Goal: Transaction & Acquisition: Download file/media

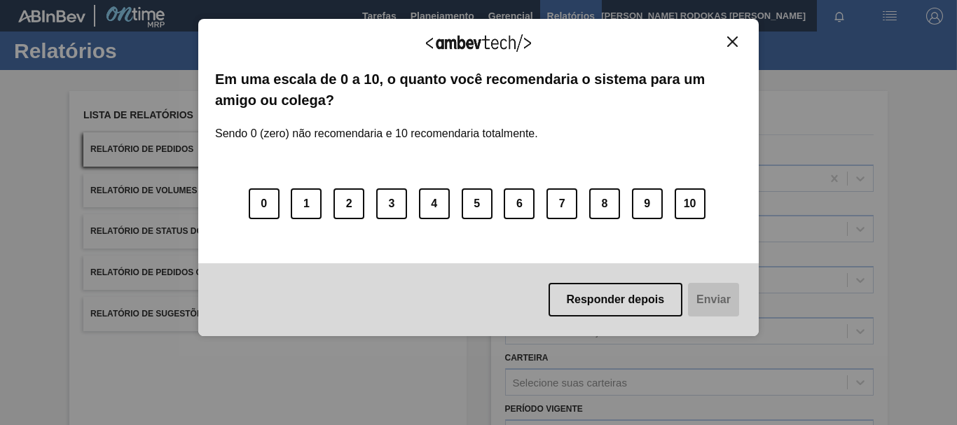
click at [729, 48] on div "Agradecemos seu feedback!" at bounding box center [478, 52] width 527 height 33
click at [726, 36] on button "Close" at bounding box center [732, 42] width 19 height 12
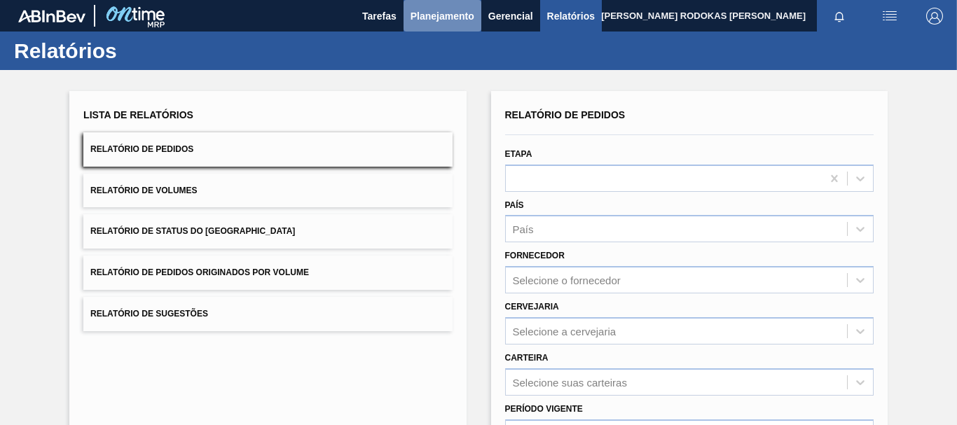
click at [458, 14] on span "Planejamento" at bounding box center [443, 16] width 64 height 17
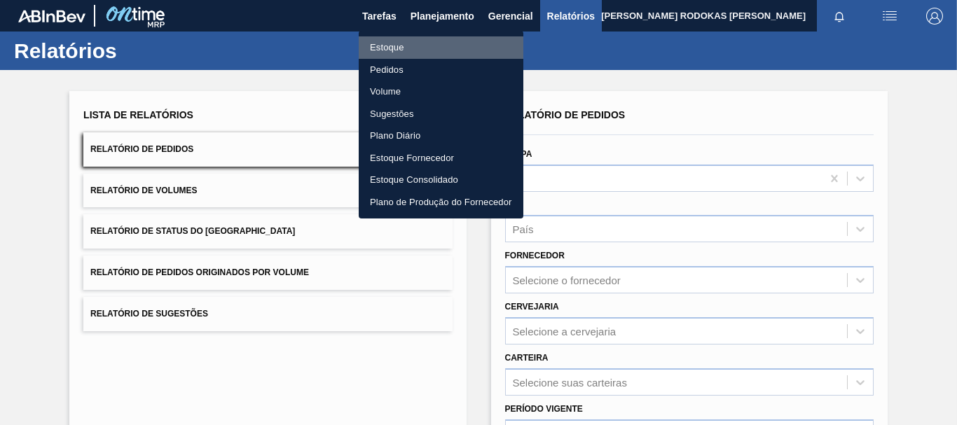
click at [408, 55] on li "Estoque" at bounding box center [441, 47] width 165 height 22
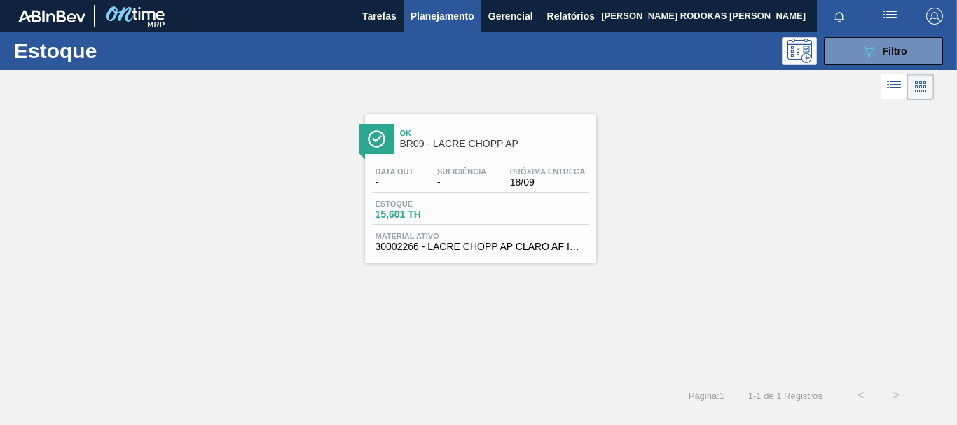
click at [466, 130] on span "Ok" at bounding box center [494, 133] width 189 height 8
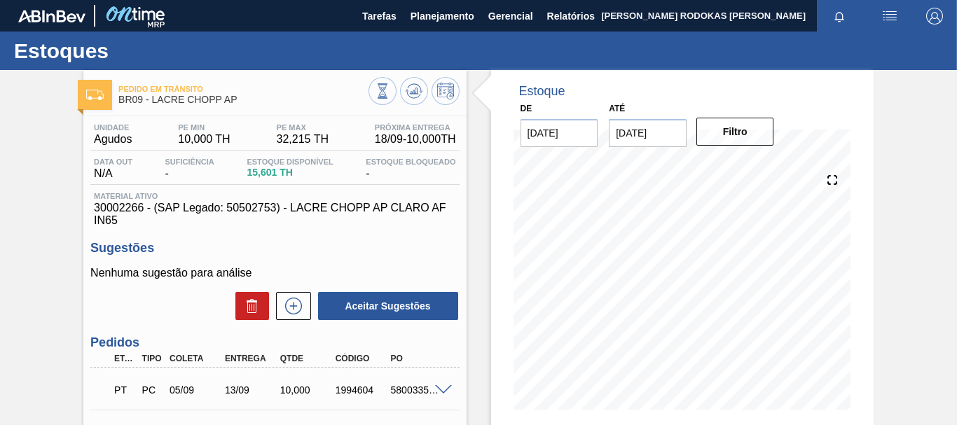
scroll to position [70, 0]
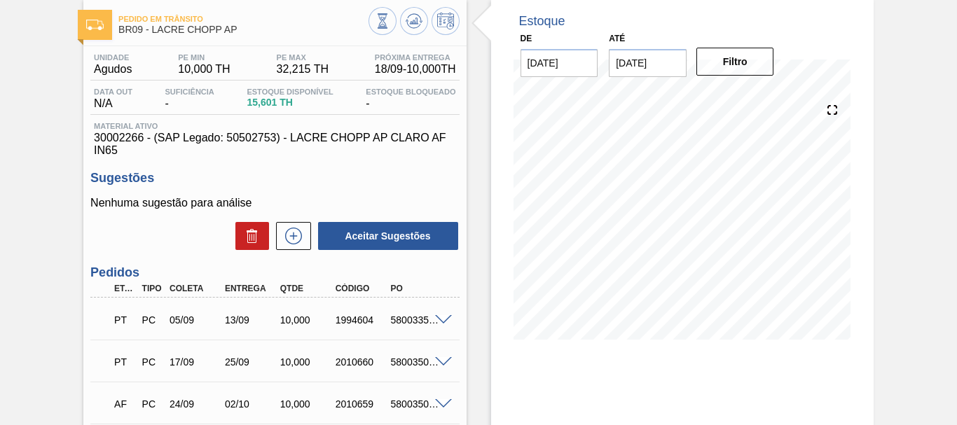
click at [278, 93] on span "Estoque Disponível" at bounding box center [290, 92] width 86 height 8
click at [278, 103] on span "15,601 TH" at bounding box center [290, 102] width 86 height 11
click at [287, 90] on span "Estoque Disponível" at bounding box center [290, 92] width 86 height 8
click at [297, 93] on span "Estoque Disponível" at bounding box center [290, 92] width 86 height 8
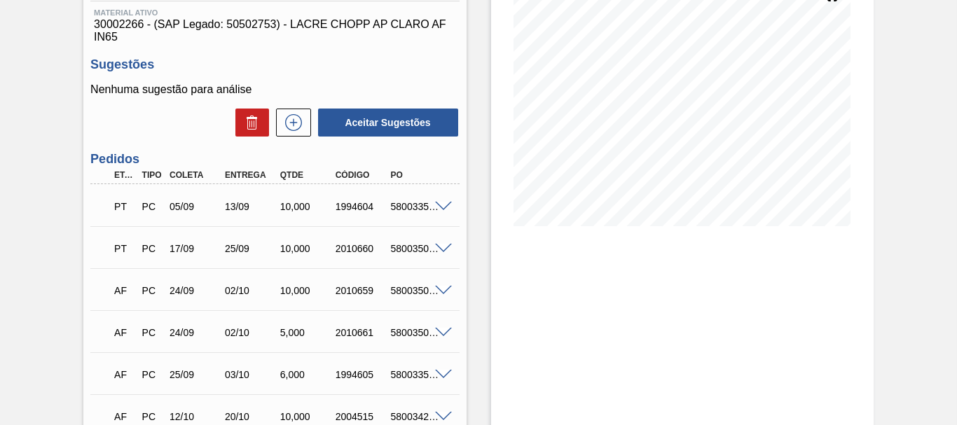
scroll to position [0, 0]
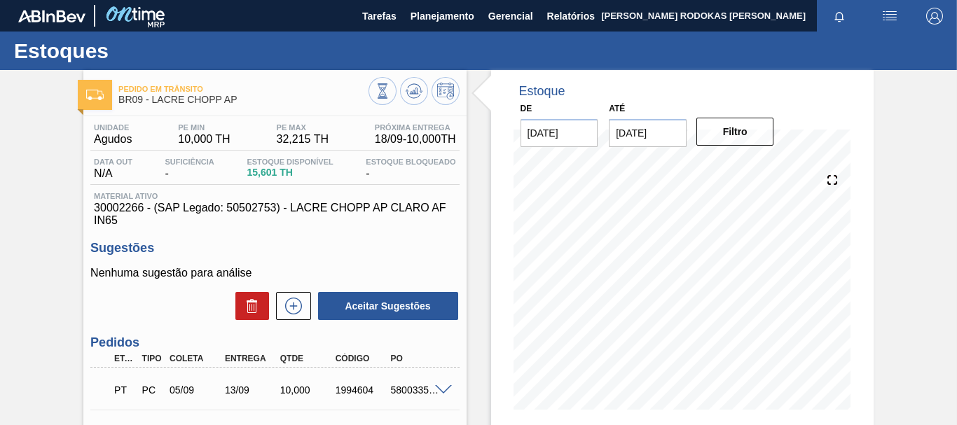
click at [338, 397] on div "PT PC 05/09 13/09 10,000 1994604 5800335464" at bounding box center [270, 389] width 331 height 28
click at [441, 385] on span at bounding box center [443, 390] width 17 height 11
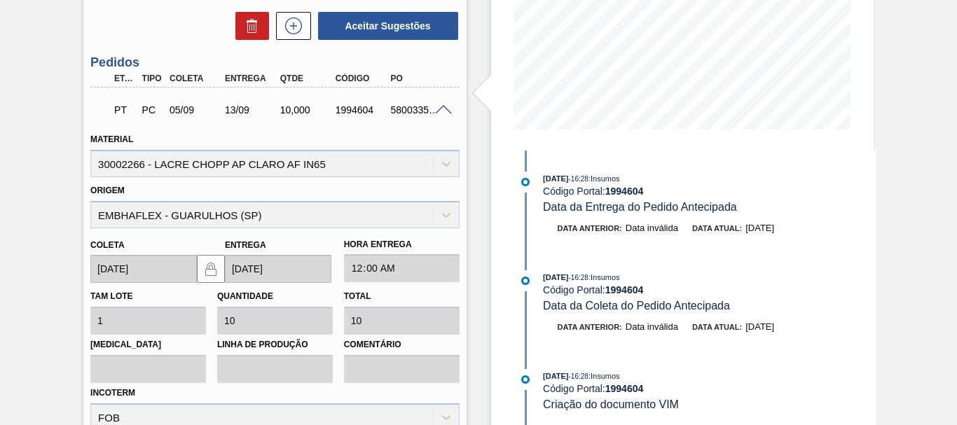
scroll to position [350, 0]
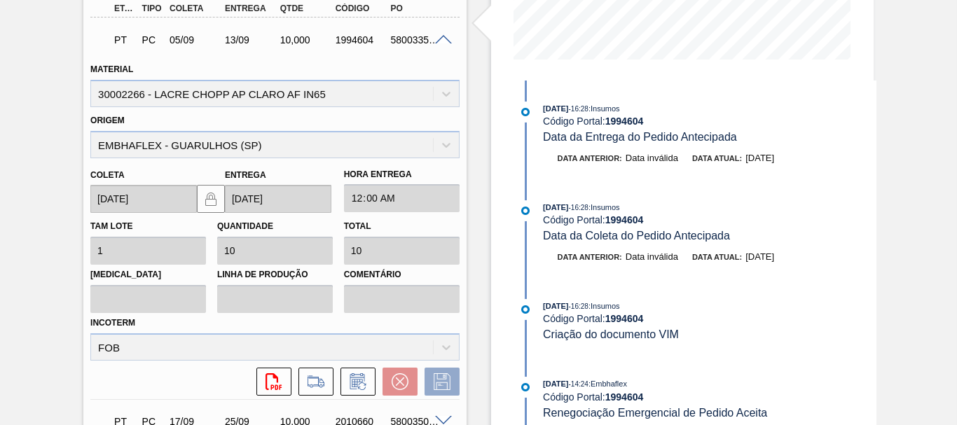
click at [439, 143] on div "Origem EMBHAFLEX - GUARULHOS ([GEOGRAPHIC_DATA])" at bounding box center [274, 135] width 369 height 48
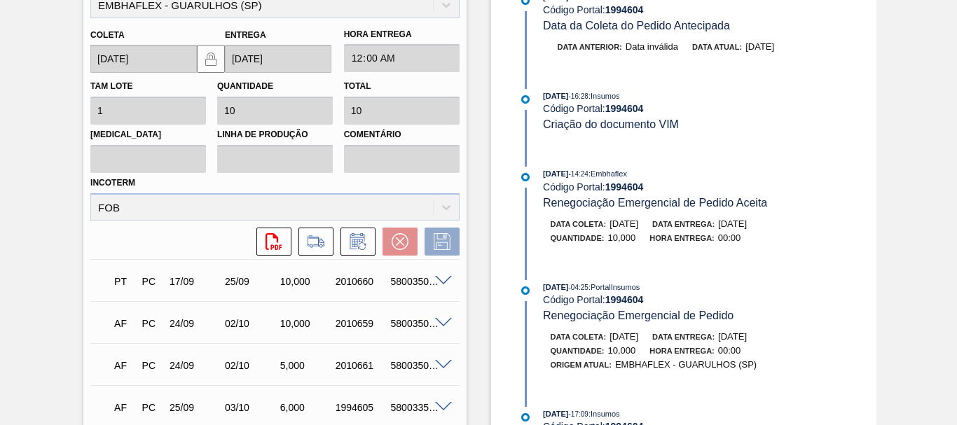
scroll to position [0, 0]
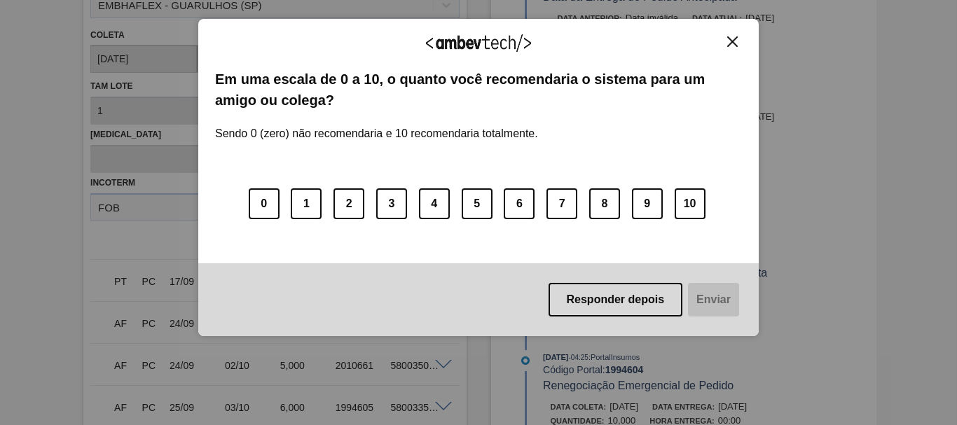
click at [727, 44] on img "Close" at bounding box center [732, 41] width 11 height 11
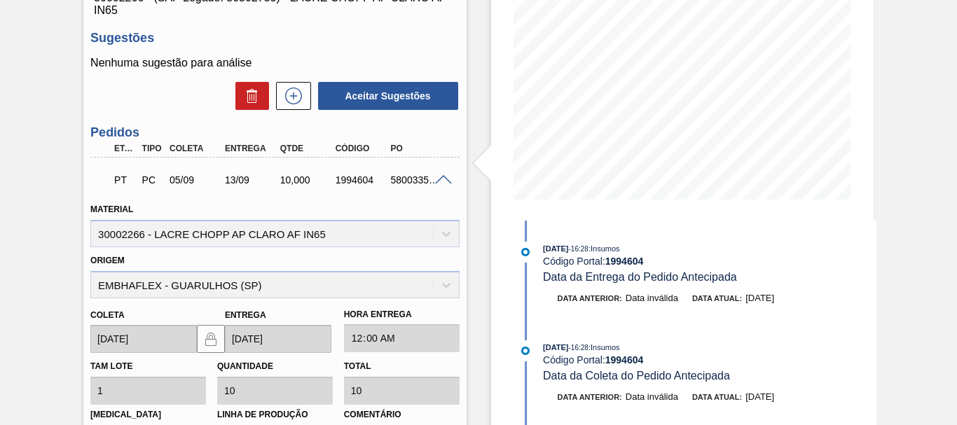
scroll to position [70, 0]
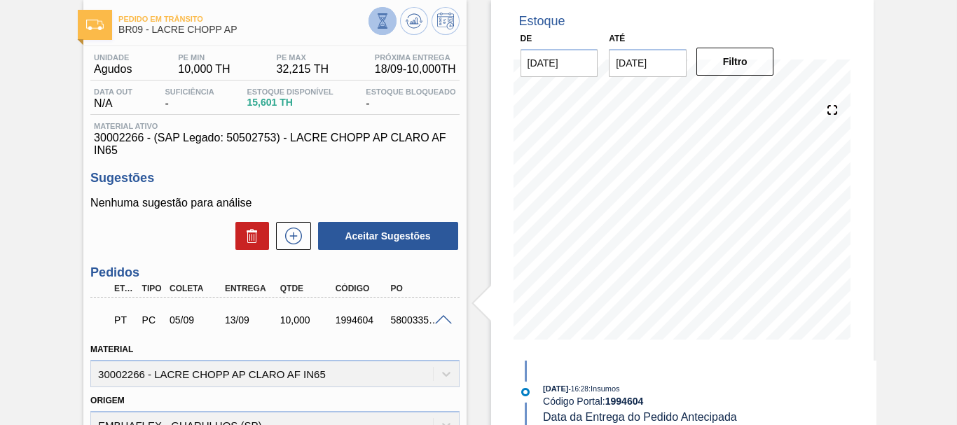
click at [379, 17] on icon at bounding box center [382, 20] width 15 height 15
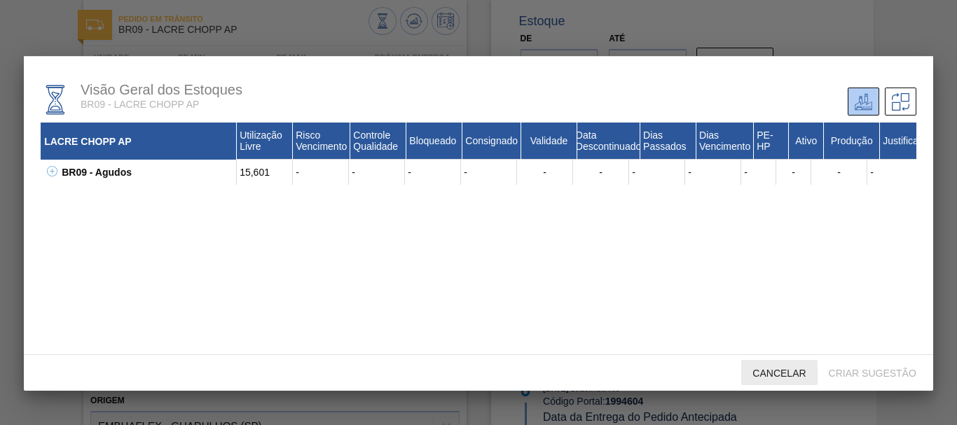
click at [766, 376] on span "Cancelar" at bounding box center [779, 373] width 76 height 11
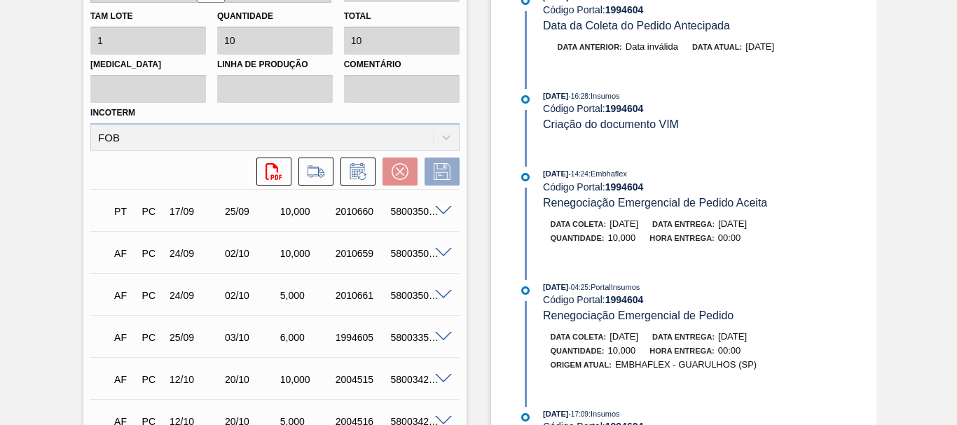
scroll to position [631, 0]
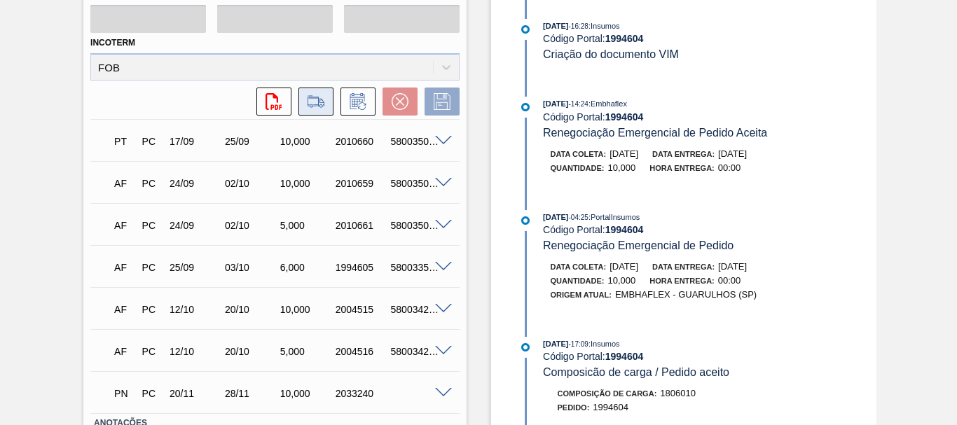
click at [311, 90] on button at bounding box center [316, 102] width 35 height 28
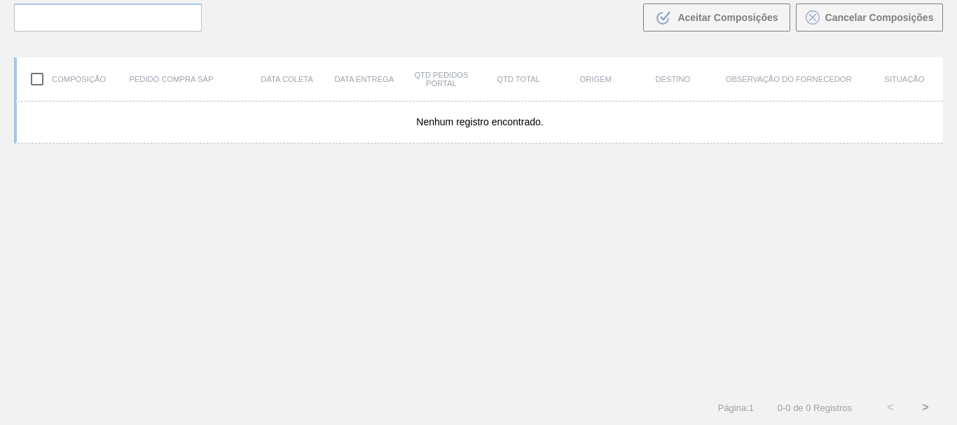
scroll to position [101, 0]
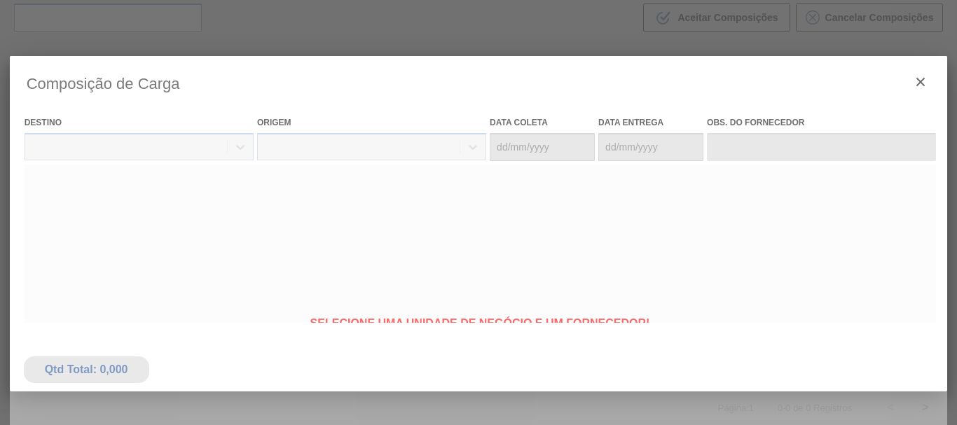
type coleta "[DATE]"
type entrega "[DATE]"
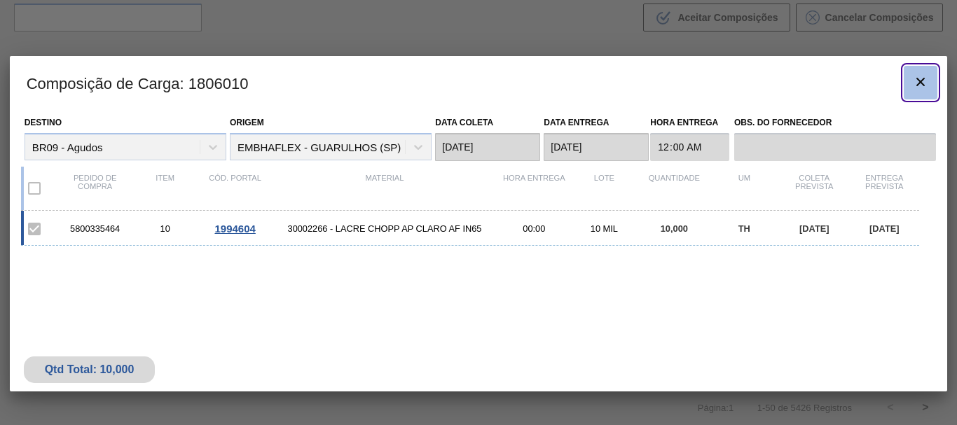
click at [910, 74] on button "botão de ícone" at bounding box center [921, 83] width 34 height 34
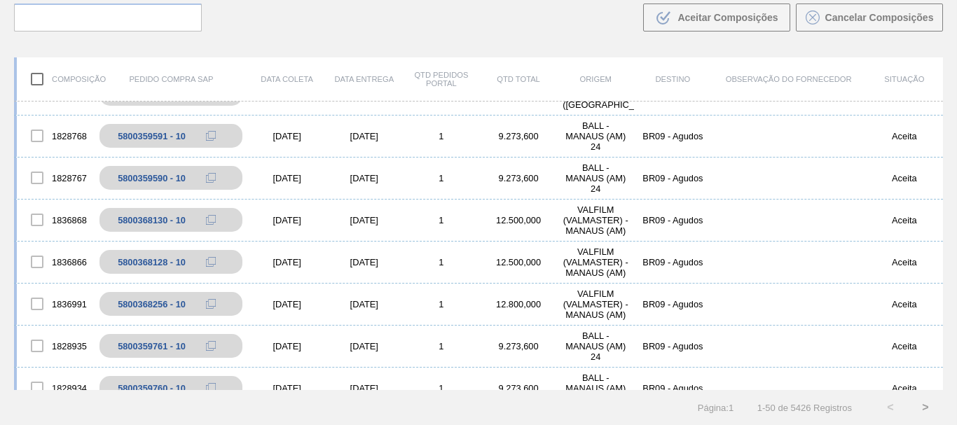
scroll to position [0, 0]
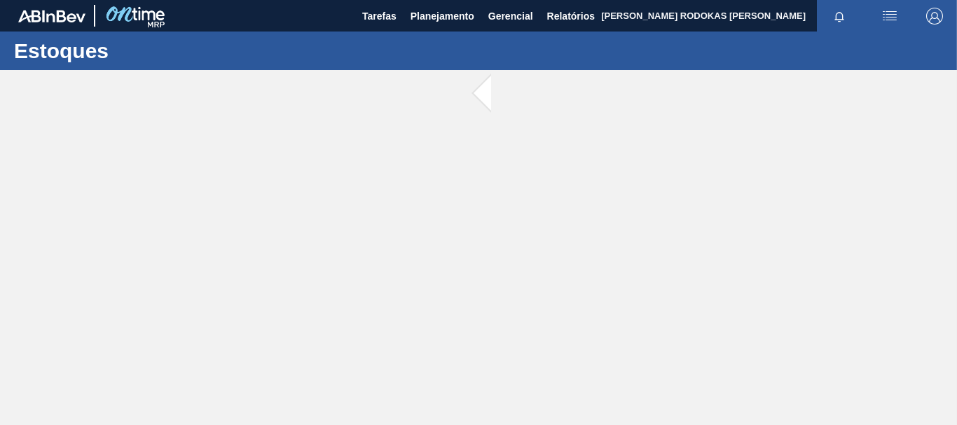
click at [487, 70] on div "Estoques" at bounding box center [478, 51] width 957 height 39
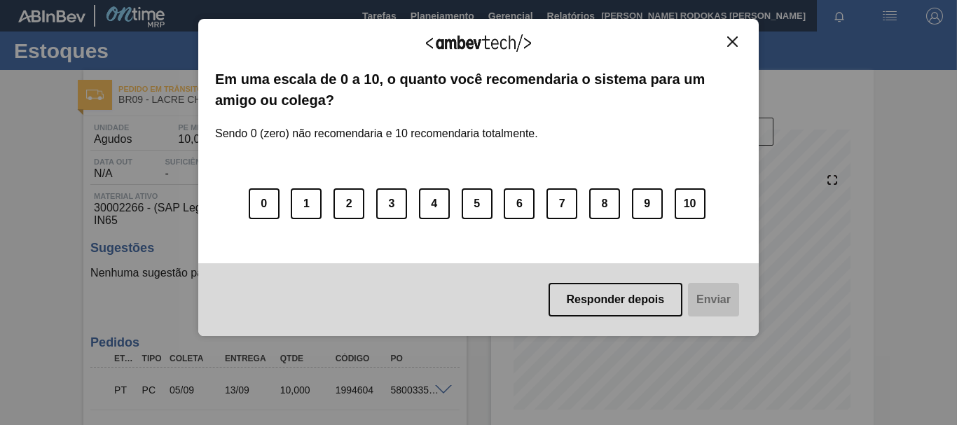
click at [719, 27] on div "Agradecemos seu feedback! Em uma escala de 0 a 10, o quanto você recomendaria o…" at bounding box center [478, 178] width 561 height 318
click at [722, 43] on div "Agradecemos seu feedback!" at bounding box center [478, 52] width 527 height 33
click at [732, 46] on img "Close" at bounding box center [732, 41] width 11 height 11
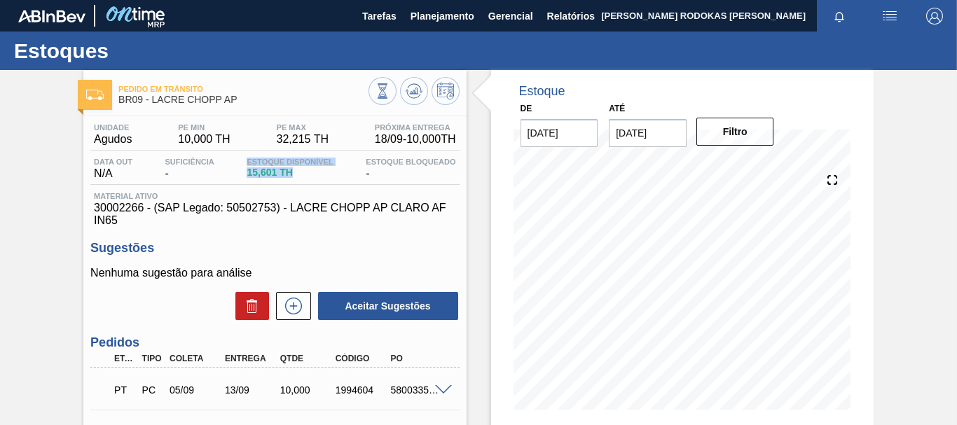
drag, startPoint x: 300, startPoint y: 172, endPoint x: 214, endPoint y: 172, distance: 86.2
click at [214, 172] on div "Data out N/A Suficiência - Estoque Disponível 15,601 TH Estoque Bloqueado -" at bounding box center [274, 171] width 369 height 27
click at [214, 172] on div "Suficiência -" at bounding box center [190, 169] width 56 height 22
drag, startPoint x: 143, startPoint y: 208, endPoint x: 95, endPoint y: 212, distance: 48.5
click at [95, 212] on span "30002266 - (SAP Legado: 50502753) - LACRE CHOPP AP CLARO AF IN65" at bounding box center [275, 214] width 362 height 25
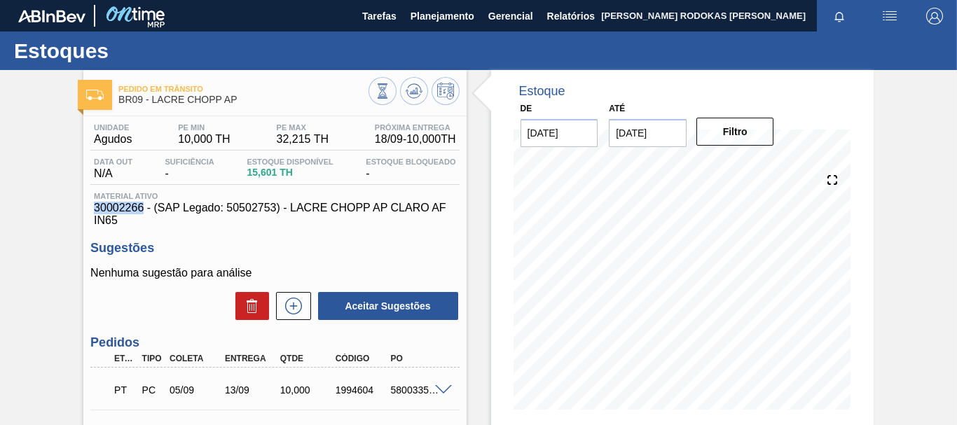
copy span "30002266"
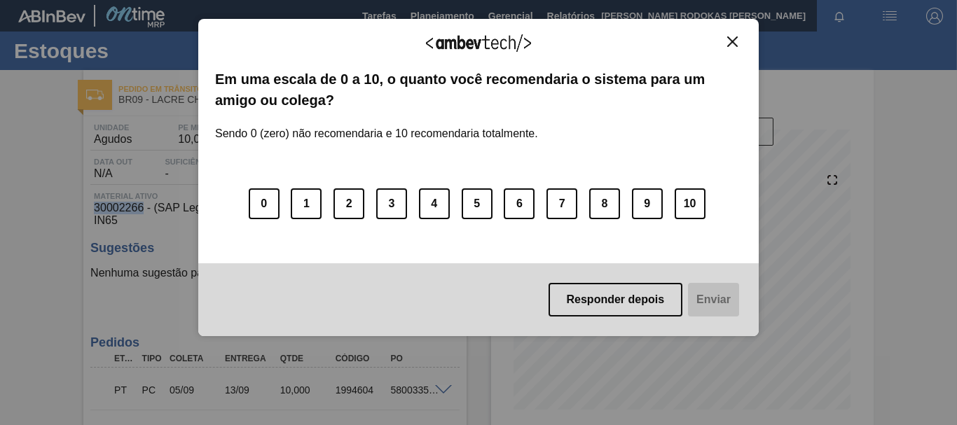
click at [725, 44] on button "Close" at bounding box center [732, 42] width 19 height 12
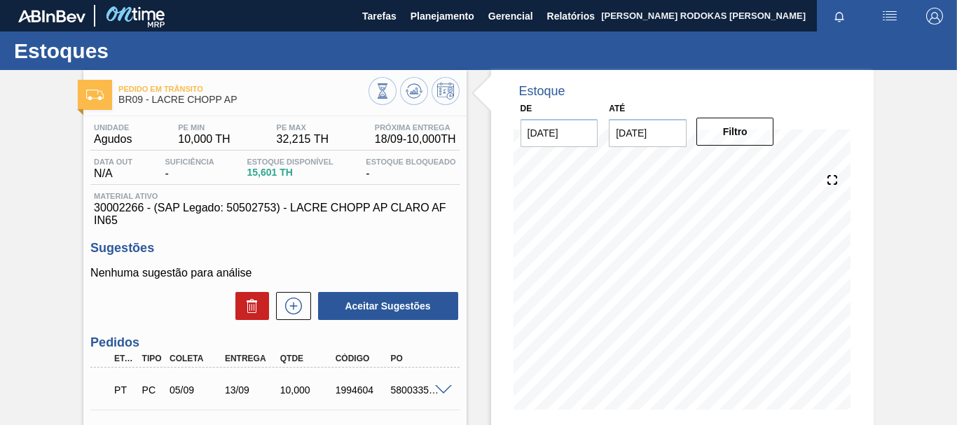
click at [259, 177] on span "15,601 TH" at bounding box center [290, 172] width 86 height 11
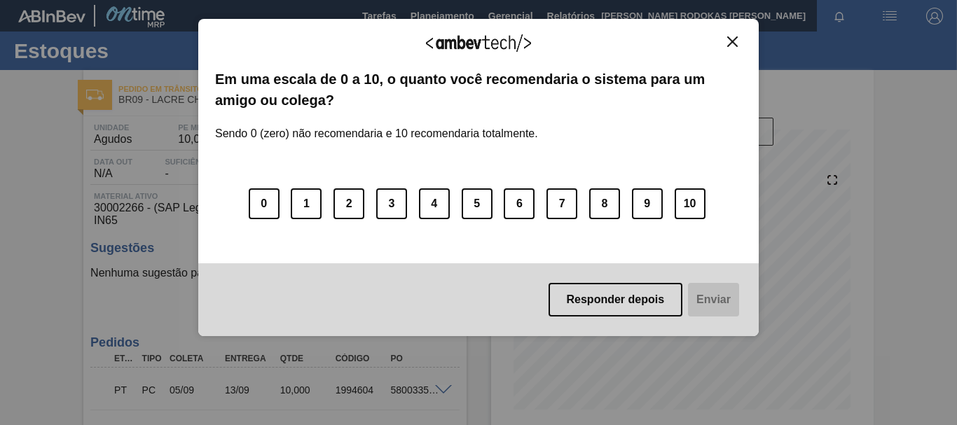
click at [727, 38] on img "Close" at bounding box center [732, 41] width 11 height 11
click at [732, 41] on img "Close" at bounding box center [732, 41] width 11 height 11
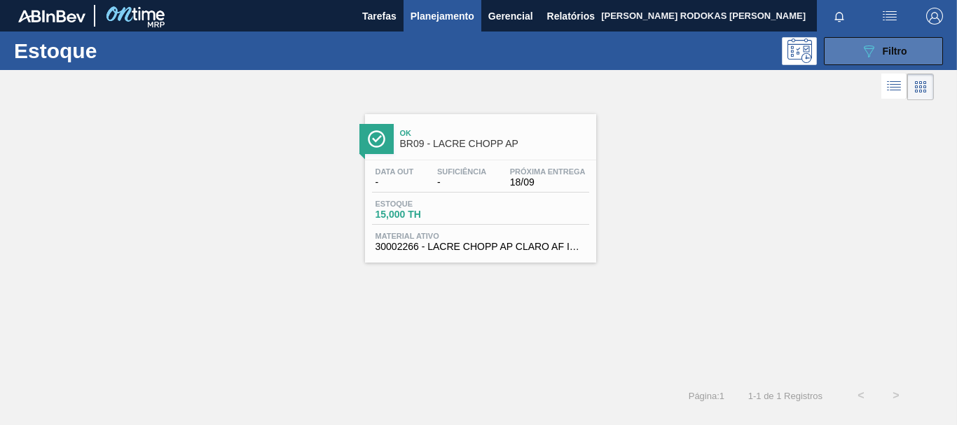
click at [896, 39] on button "089F7B8B-B2A5-4AFE-B5C0-19BA573D28AC Filtro" at bounding box center [883, 51] width 119 height 28
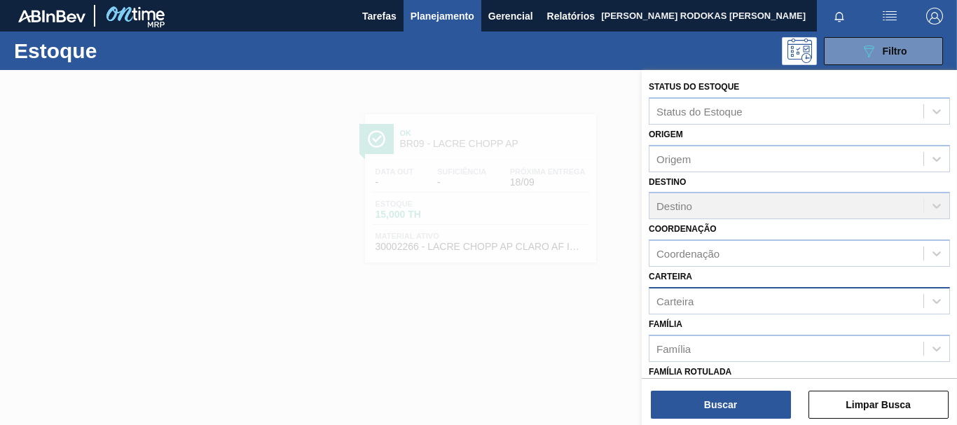
scroll to position [210, 0]
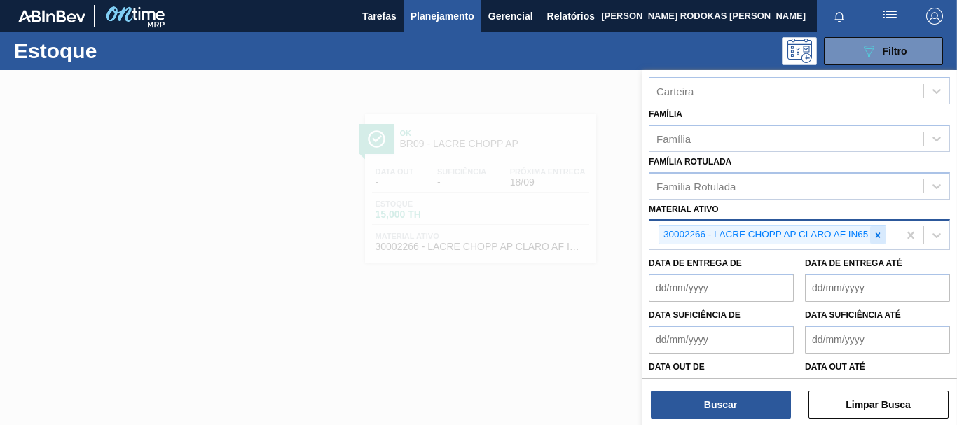
click at [882, 238] on icon at bounding box center [878, 236] width 10 height 10
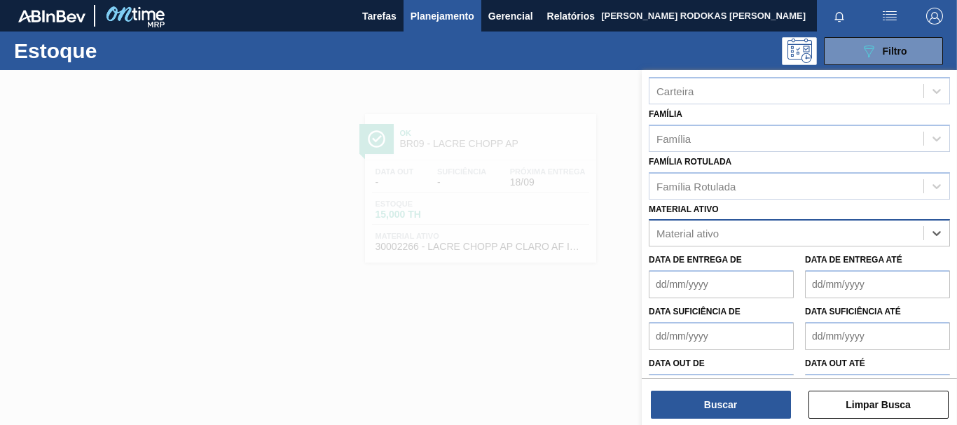
paste ativo "30012535"
type ativo "30012535"
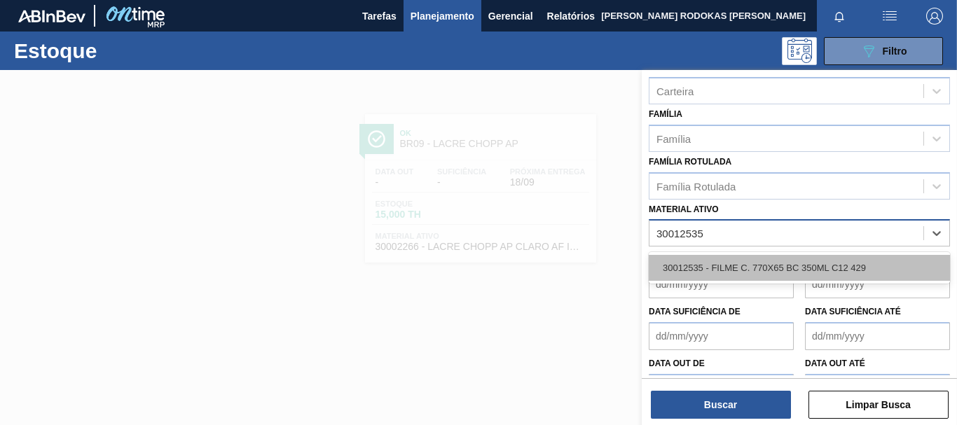
click at [750, 263] on div "30012535 - FILME C. 770X65 BC 350ML C12 429" at bounding box center [799, 268] width 301 height 26
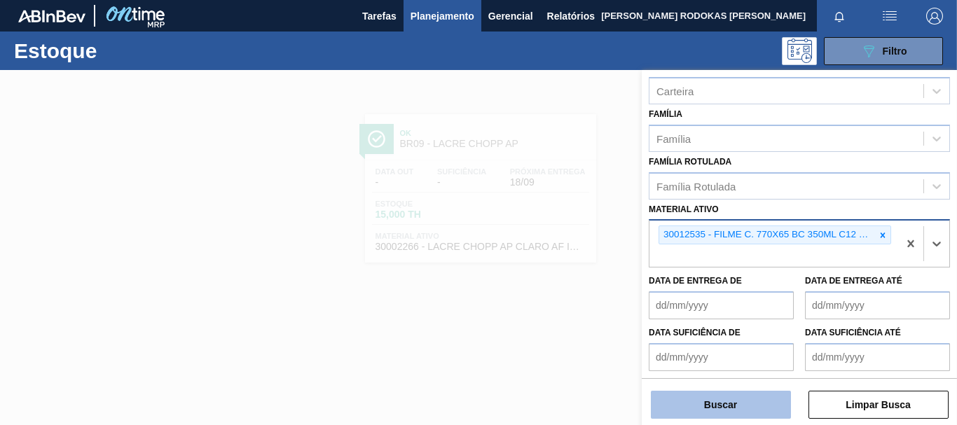
click at [690, 404] on button "Buscar" at bounding box center [721, 405] width 140 height 28
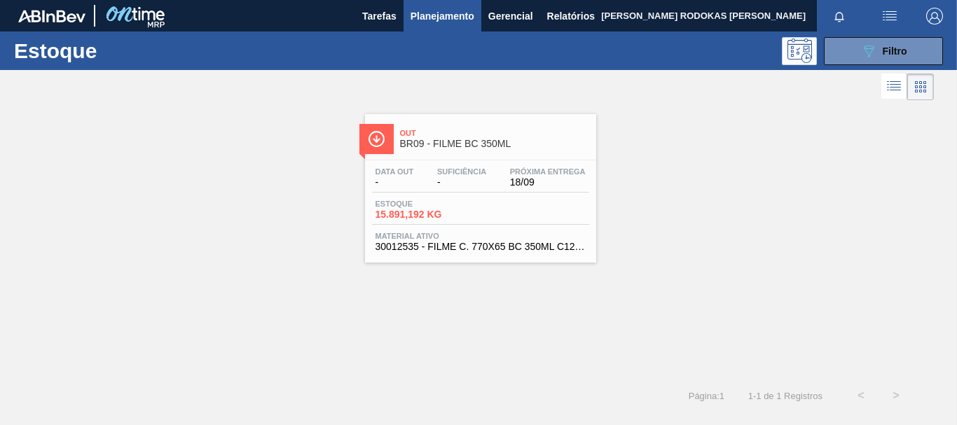
click at [518, 200] on div "Estoque 15.891,192 KG" at bounding box center [480, 212] width 217 height 25
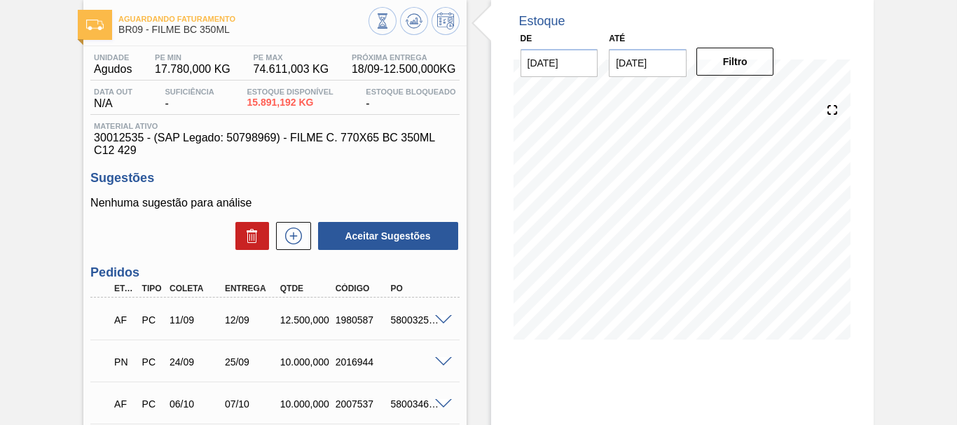
scroll to position [140, 0]
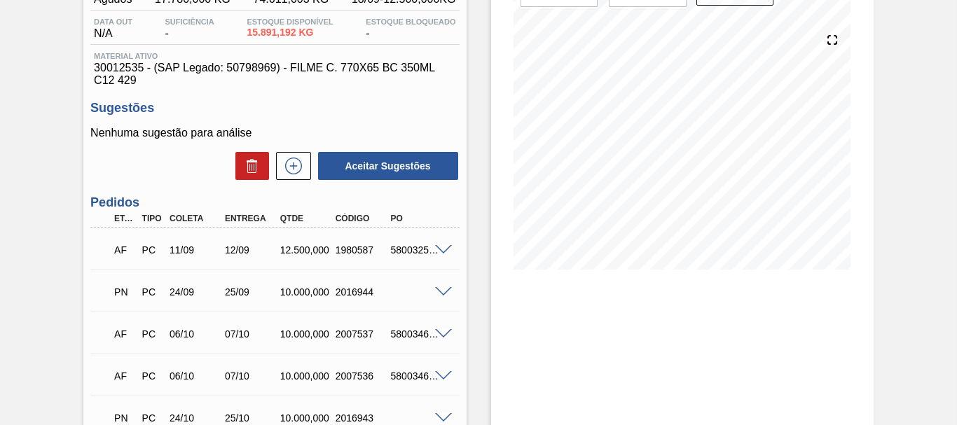
click at [437, 248] on span at bounding box center [443, 250] width 17 height 11
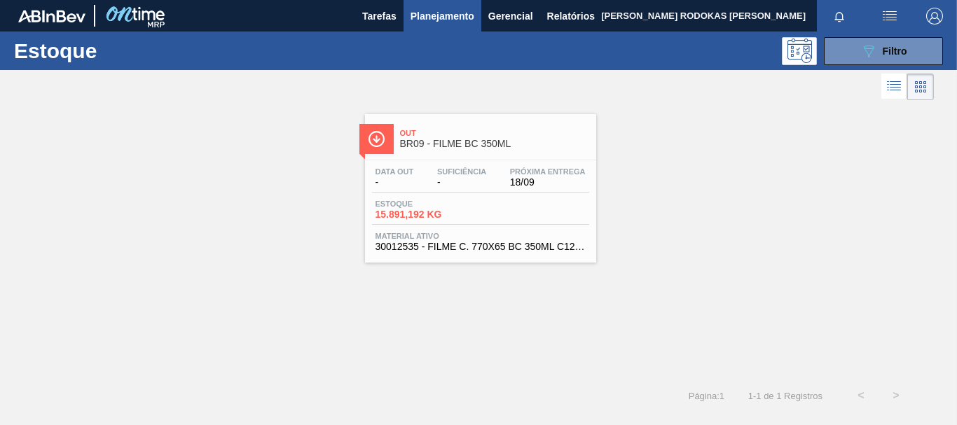
click at [539, 132] on span "Out" at bounding box center [494, 133] width 189 height 8
click at [441, 174] on span "Suficiência" at bounding box center [461, 171] width 49 height 8
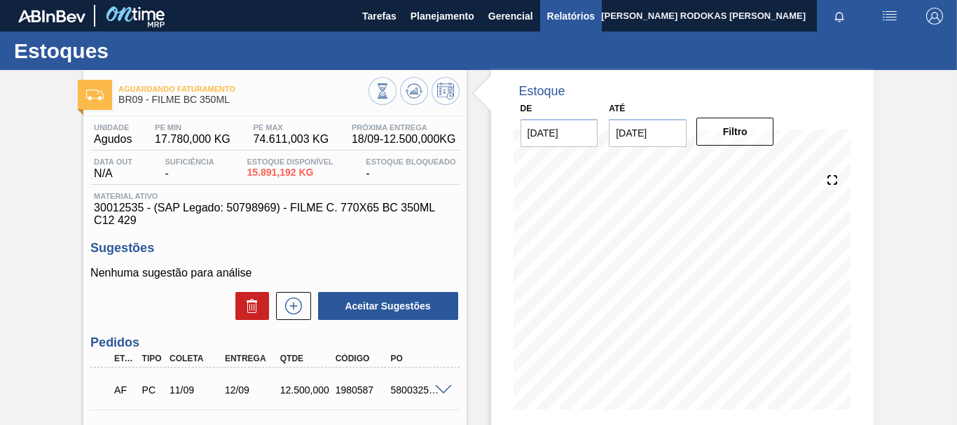
click at [575, 22] on span "Relatórios" at bounding box center [571, 16] width 48 height 17
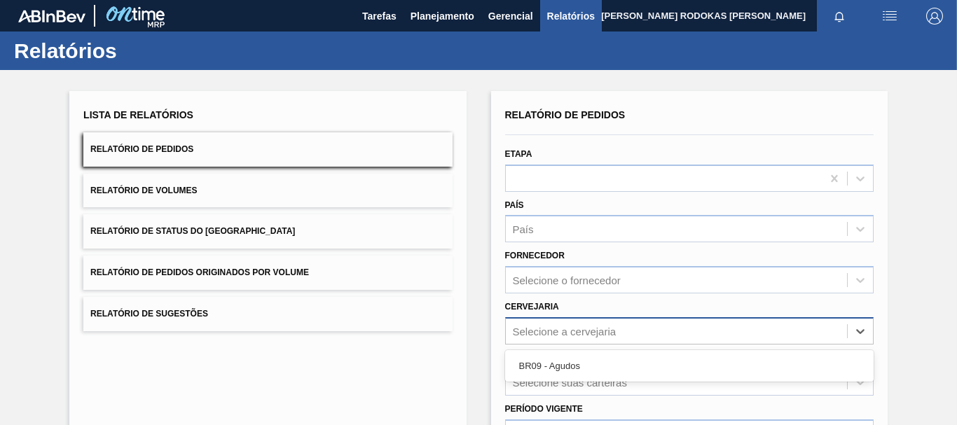
click at [554, 344] on div "Selecione a cervejaria" at bounding box center [689, 330] width 369 height 27
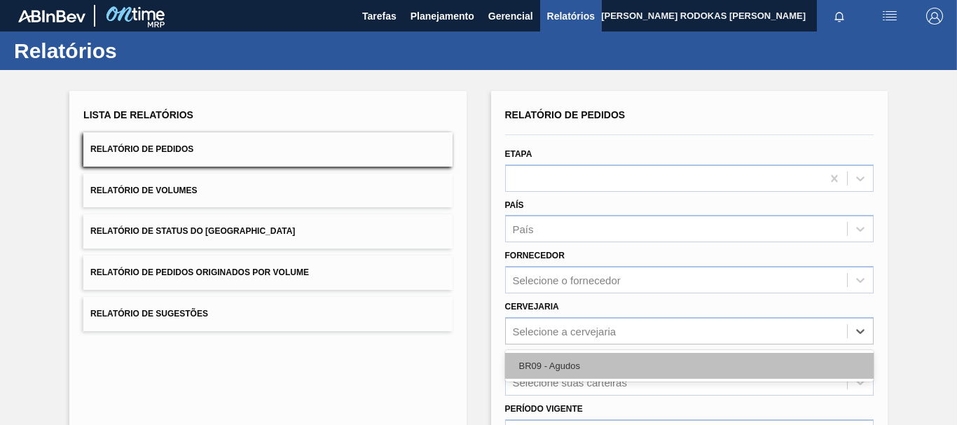
click at [540, 368] on div "BR09 - Agudos" at bounding box center [689, 366] width 369 height 26
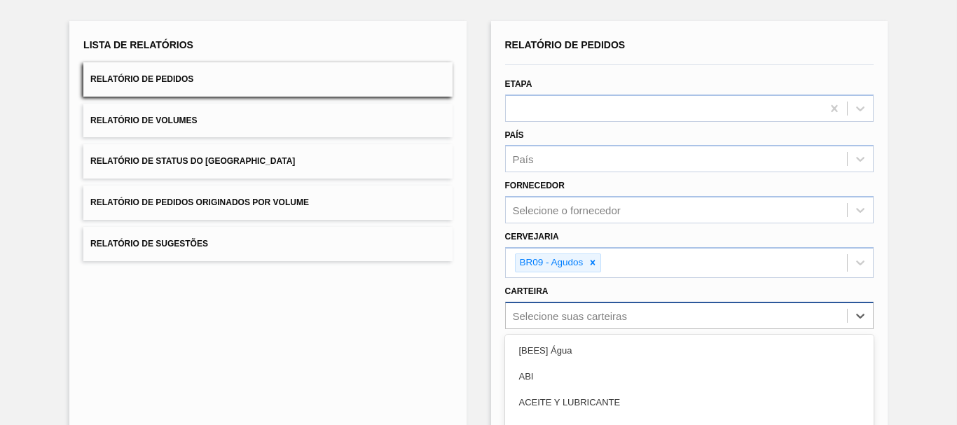
click at [536, 317] on div "option Açúcar Líquido focused, 5 of 101. 101 results available. Use Up and Down…" at bounding box center [689, 315] width 369 height 27
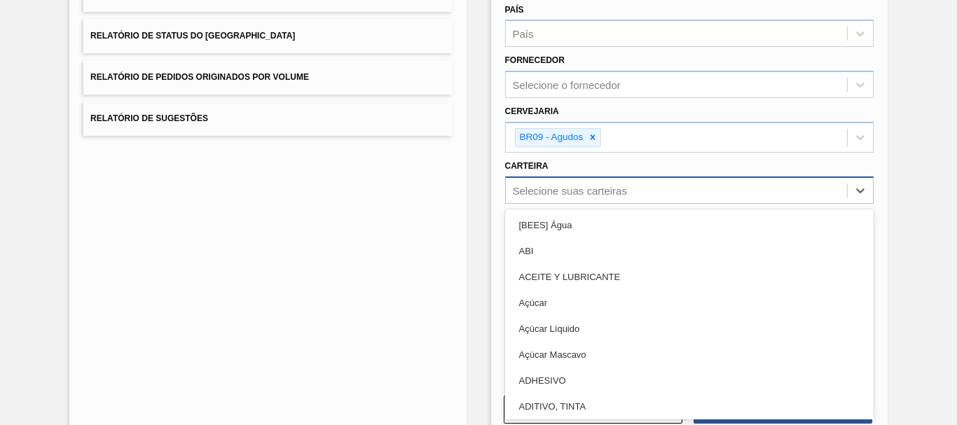
scroll to position [70, 0]
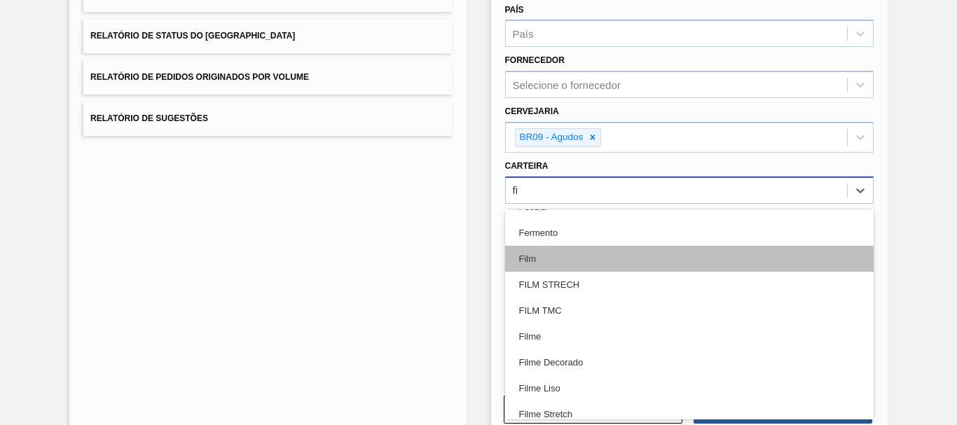
type input "fil"
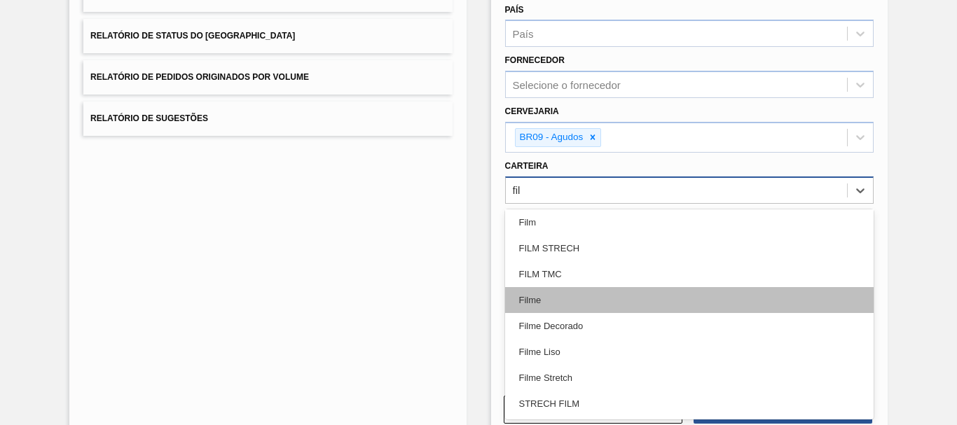
scroll to position [29, 0]
click at [524, 300] on div "Filme" at bounding box center [689, 300] width 369 height 26
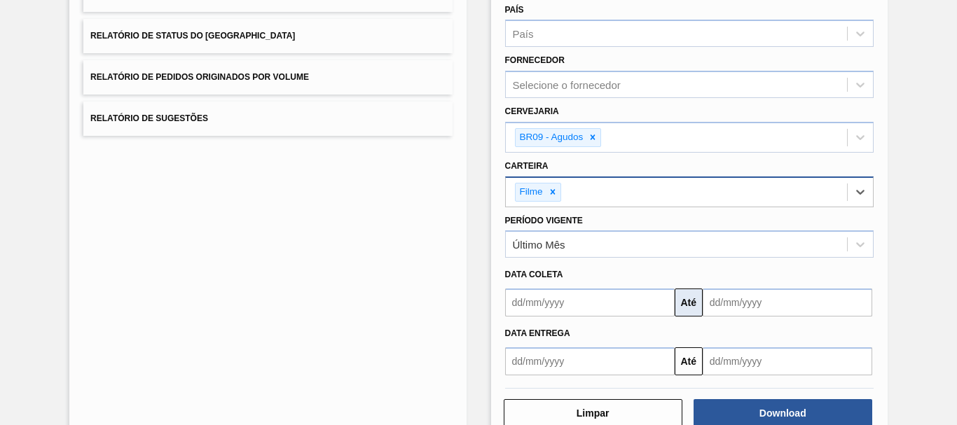
scroll to position [231, 0]
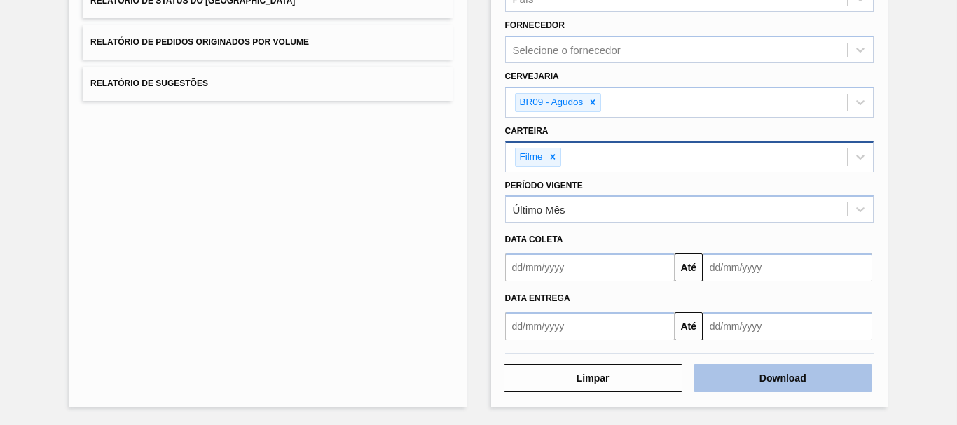
click at [750, 368] on button "Download" at bounding box center [783, 378] width 179 height 28
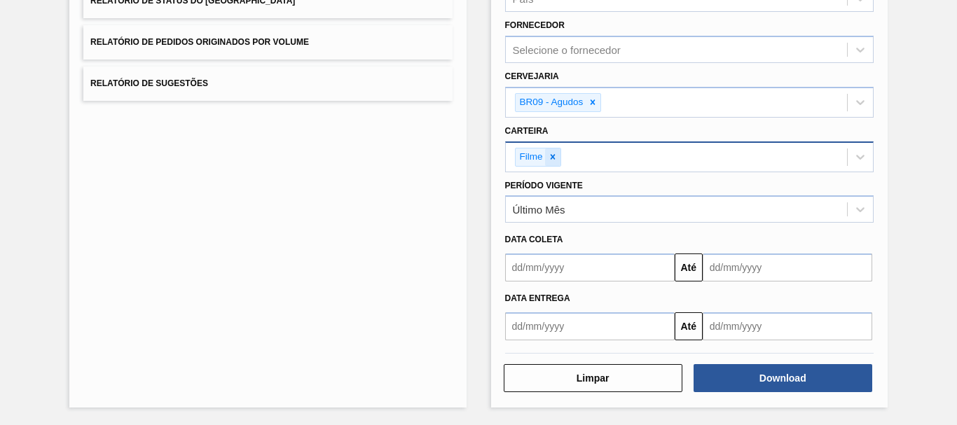
click at [546, 154] on div at bounding box center [552, 158] width 15 height 18
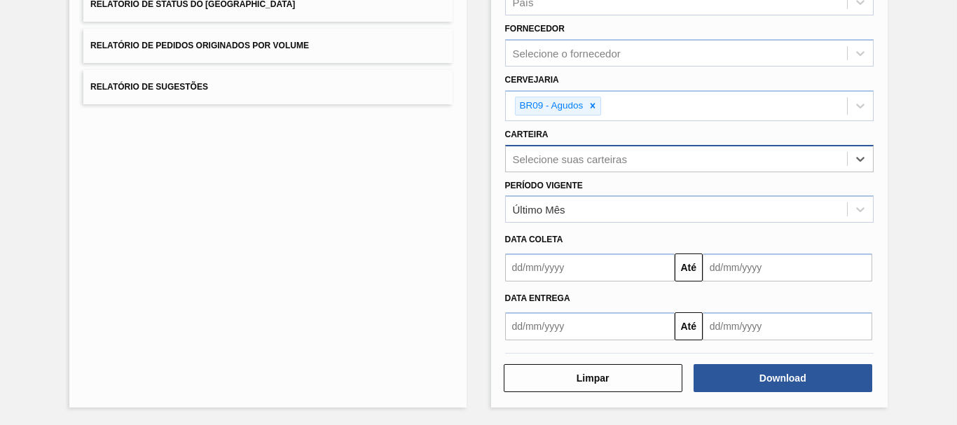
scroll to position [227, 0]
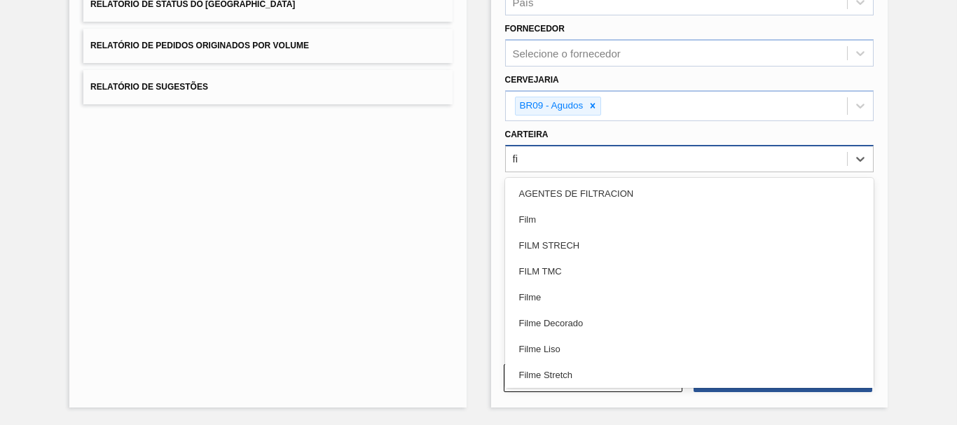
type input "fil"
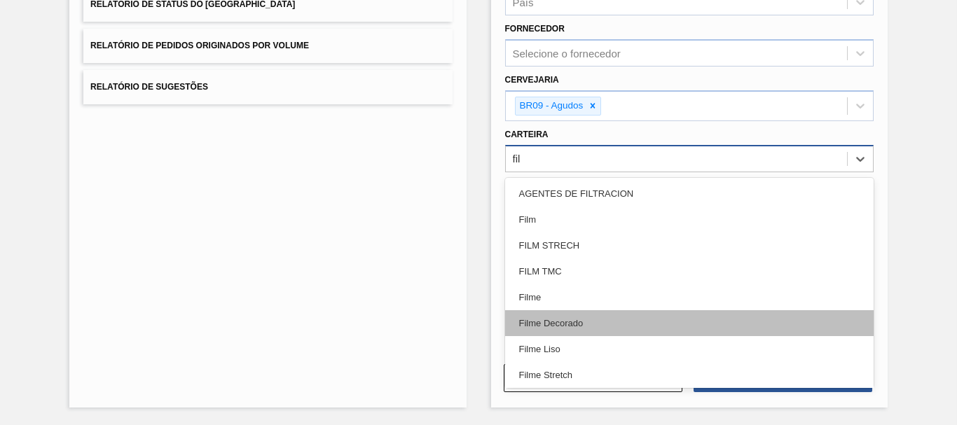
click at [561, 329] on div "Filme Decorado" at bounding box center [689, 323] width 369 height 26
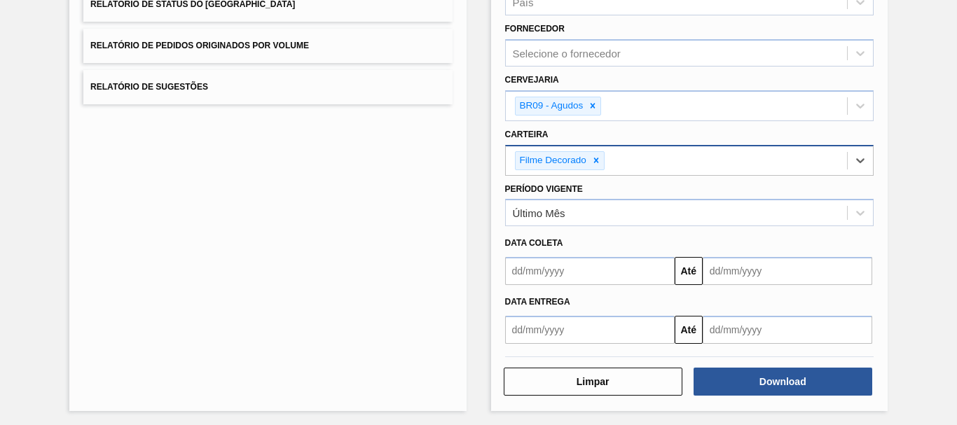
scroll to position [231, 0]
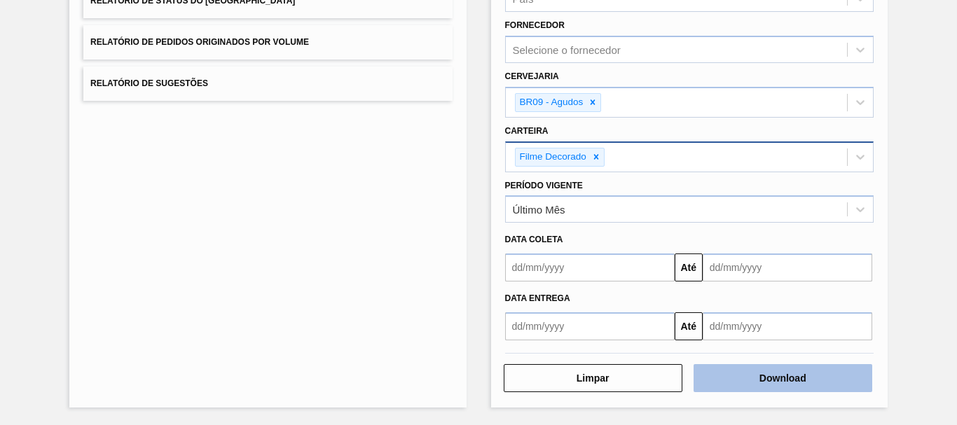
click at [802, 378] on button "Download" at bounding box center [783, 378] width 179 height 28
